Goal: Information Seeking & Learning: Learn about a topic

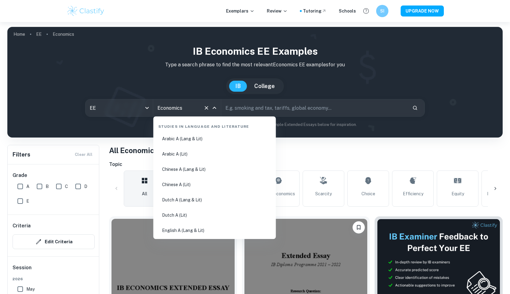
click at [199, 107] on input "Economics" at bounding box center [178, 108] width 45 height 12
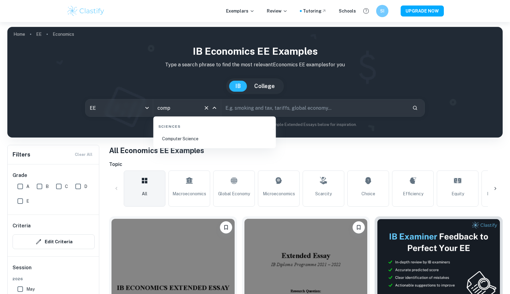
click at [173, 144] on li "Computer Science" at bounding box center [215, 139] width 118 height 14
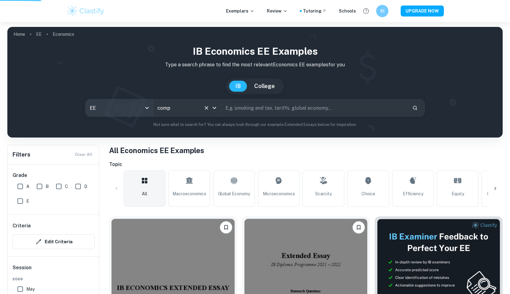
type input "Computer Science"
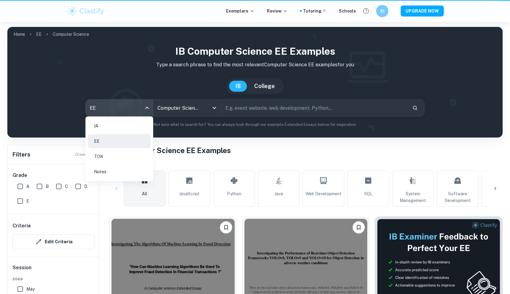
click at [133, 112] on body "We value your privacy We use cookies to enhance your browsing experience, serve…" at bounding box center [255, 169] width 510 height 294
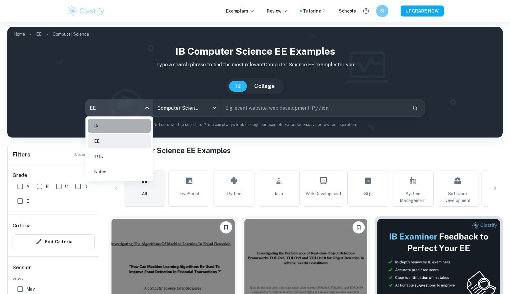
click at [116, 127] on li "IA" at bounding box center [119, 126] width 63 height 14
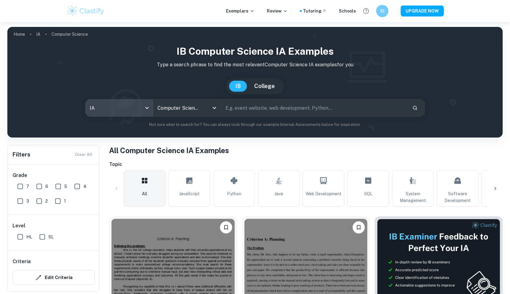
click at [268, 109] on input "text" at bounding box center [314, 107] width 186 height 17
type input "passwor"
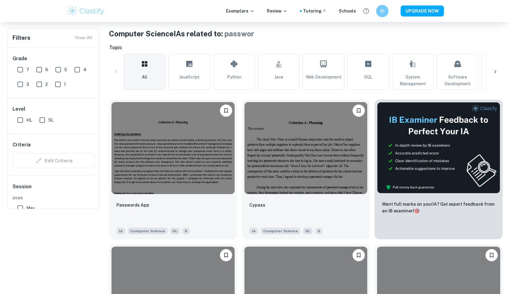
scroll to position [140, 0]
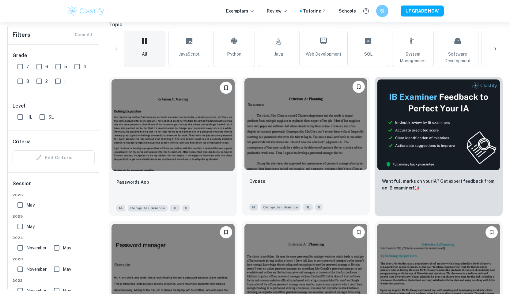
click at [259, 157] on img at bounding box center [305, 124] width 123 height 92
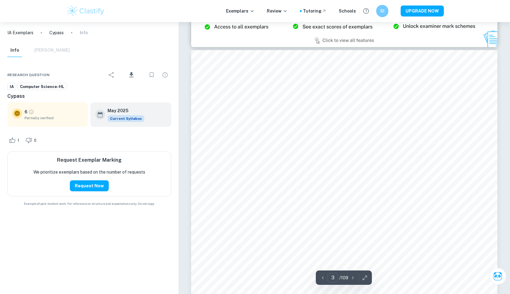
scroll to position [948, 0]
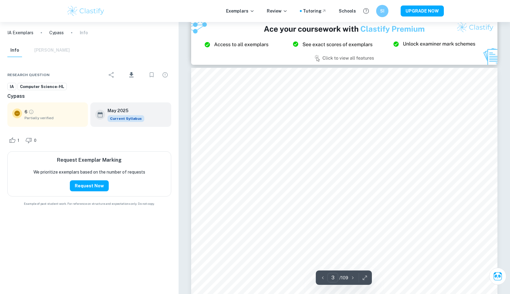
type input "2"
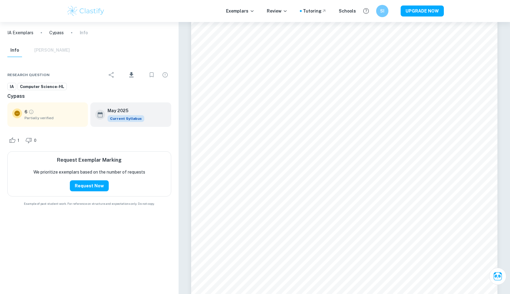
scroll to position [589, 0]
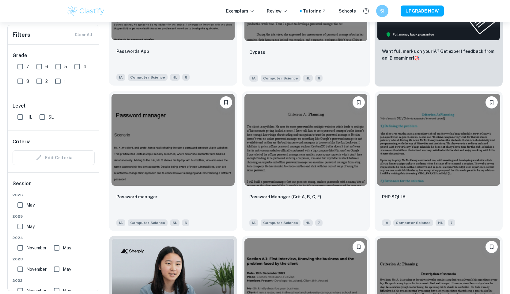
scroll to position [270, 0]
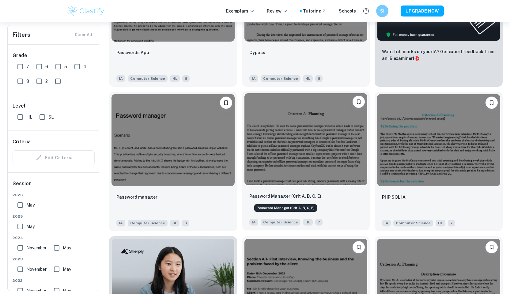
click at [271, 199] on p "Password Manager (Crit A, B, C, E)" at bounding box center [285, 196] width 72 height 7
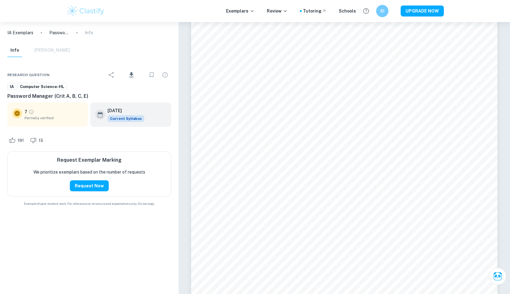
type input "2"
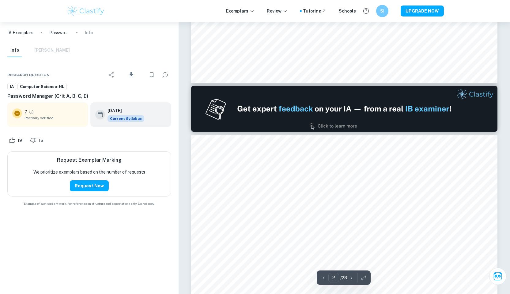
scroll to position [368, 0]
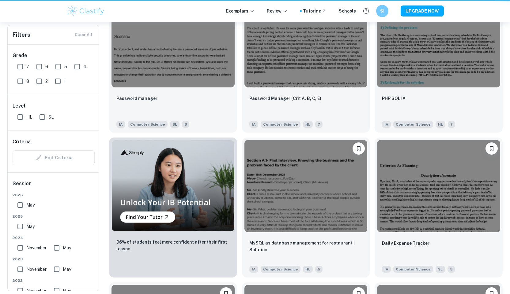
scroll to position [270, 0]
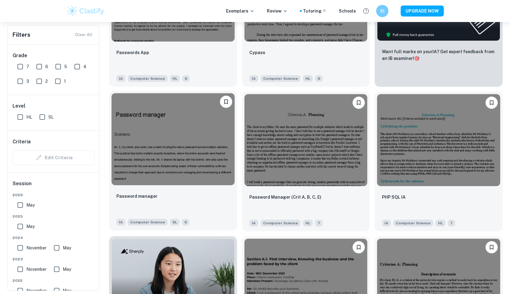
click at [146, 143] on img at bounding box center [172, 139] width 123 height 92
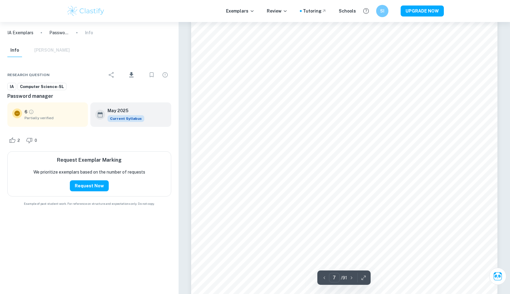
scroll to position [2521, 0]
type input "7"
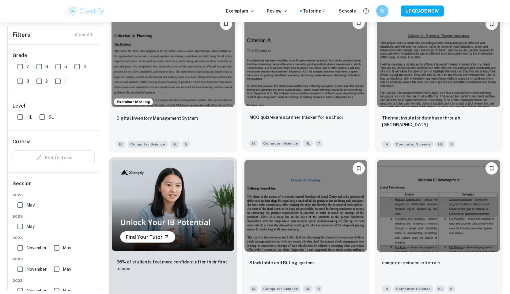
scroll to position [2663, 0]
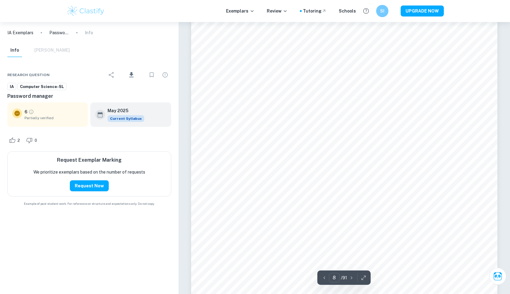
scroll to position [3010, 0]
type input "11"
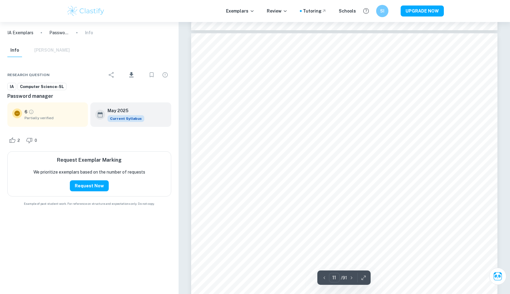
scroll to position [4133, 0]
